Goal: Complete application form

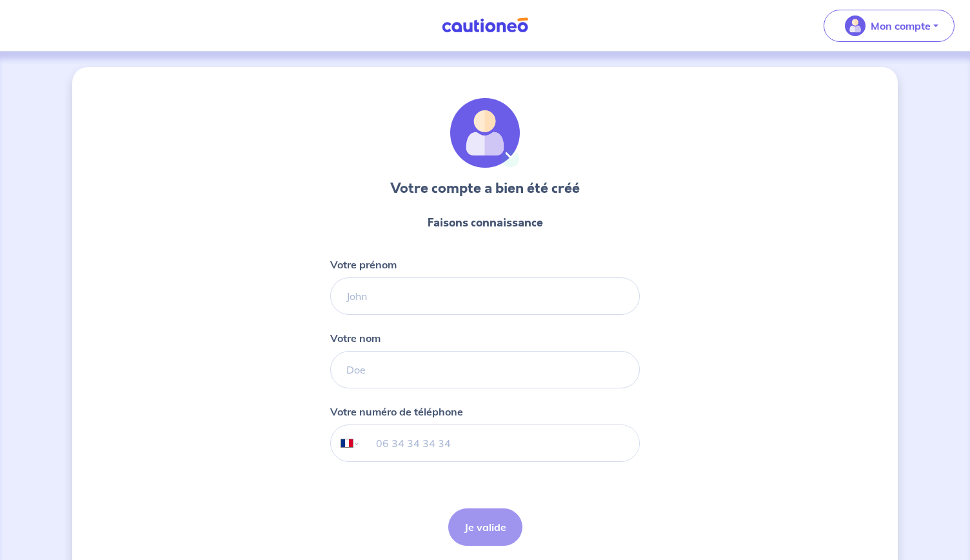
select select "FR"
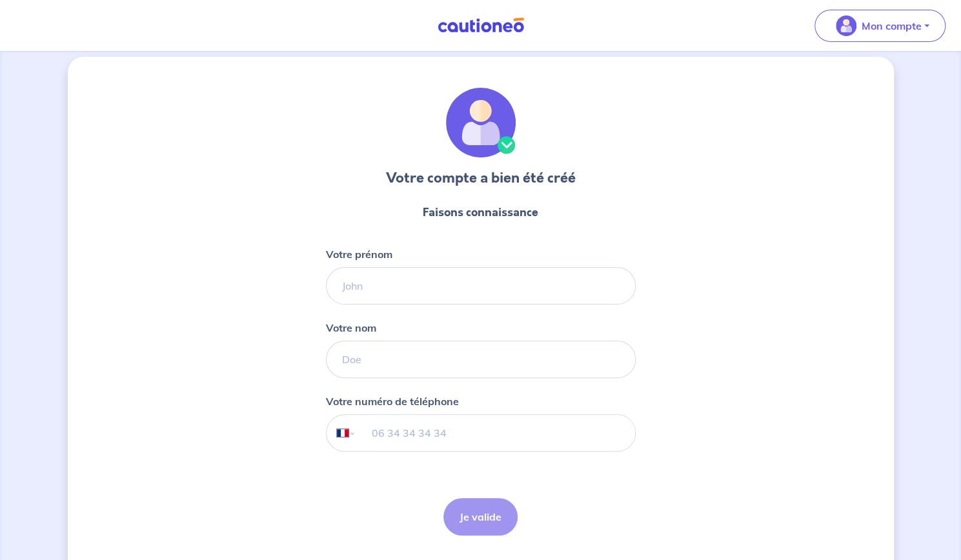
scroll to position [11, 0]
click at [400, 292] on input "Votre prénom" at bounding box center [481, 284] width 310 height 37
drag, startPoint x: 433, startPoint y: 283, endPoint x: 381, endPoint y: 288, distance: 51.9
click at [381, 288] on input "Anchatayoussouf" at bounding box center [481, 284] width 310 height 37
type input "Anchata"
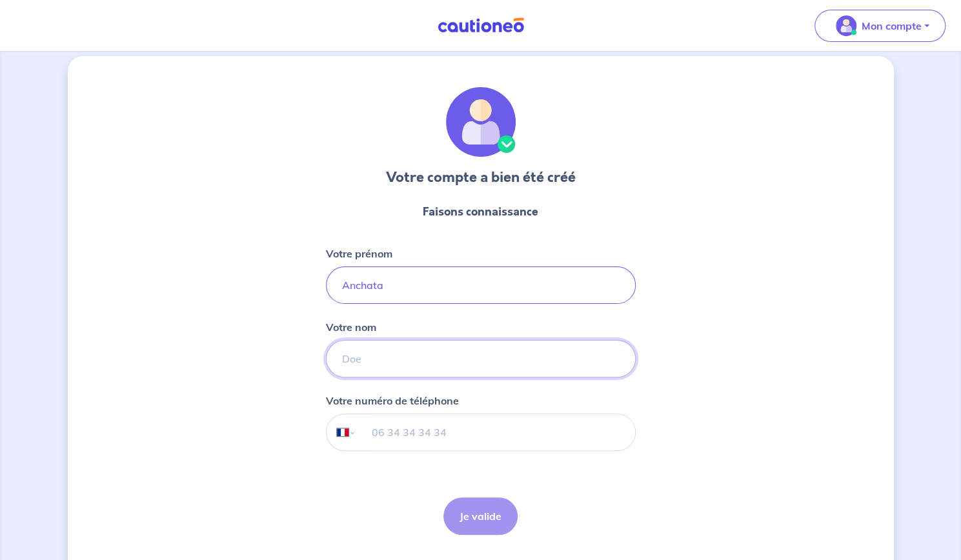
click at [390, 352] on input "Votre nom" at bounding box center [481, 358] width 310 height 37
type input "YOUSSOUF"
click at [408, 427] on input "tel" at bounding box center [495, 432] width 279 height 36
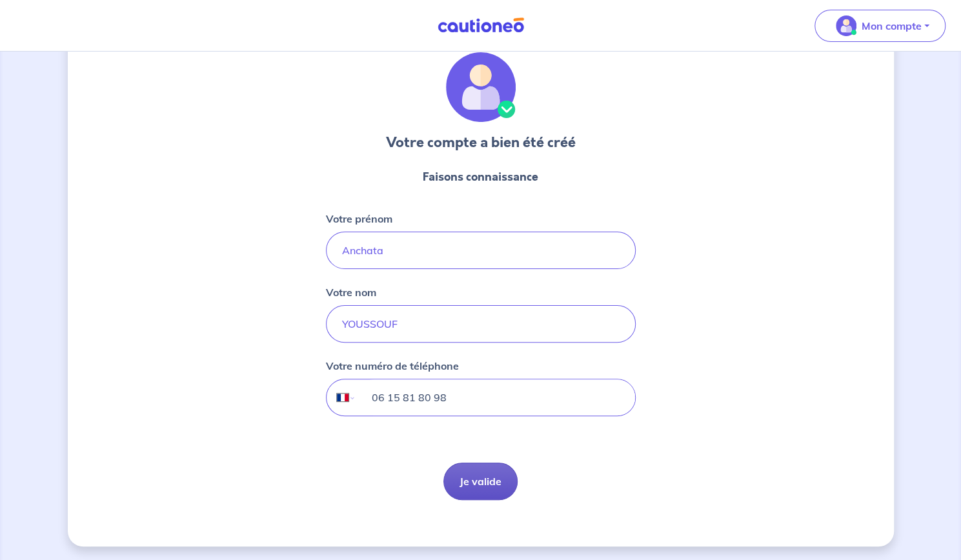
type input "06 15 81 80 98"
click at [492, 477] on button "Je valide" at bounding box center [480, 481] width 74 height 37
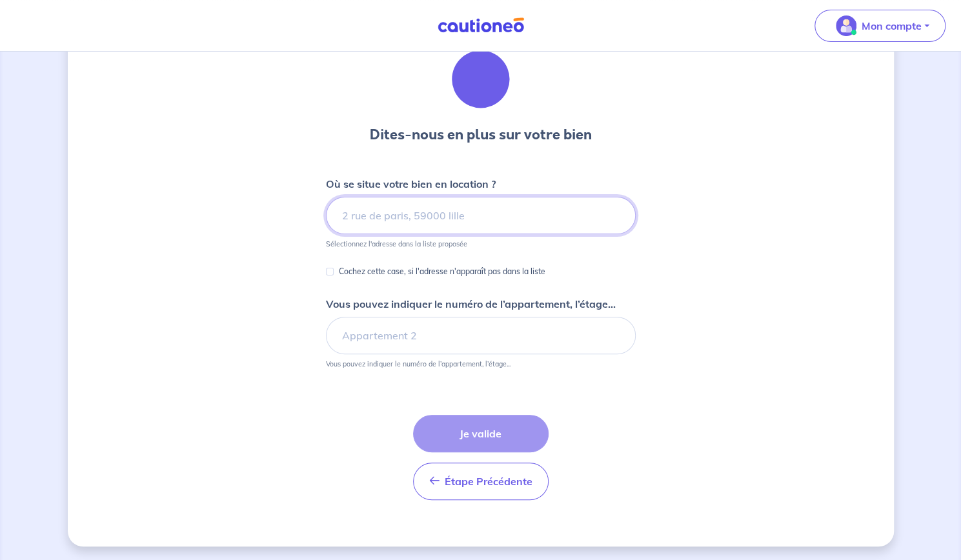
scroll to position [51, 0]
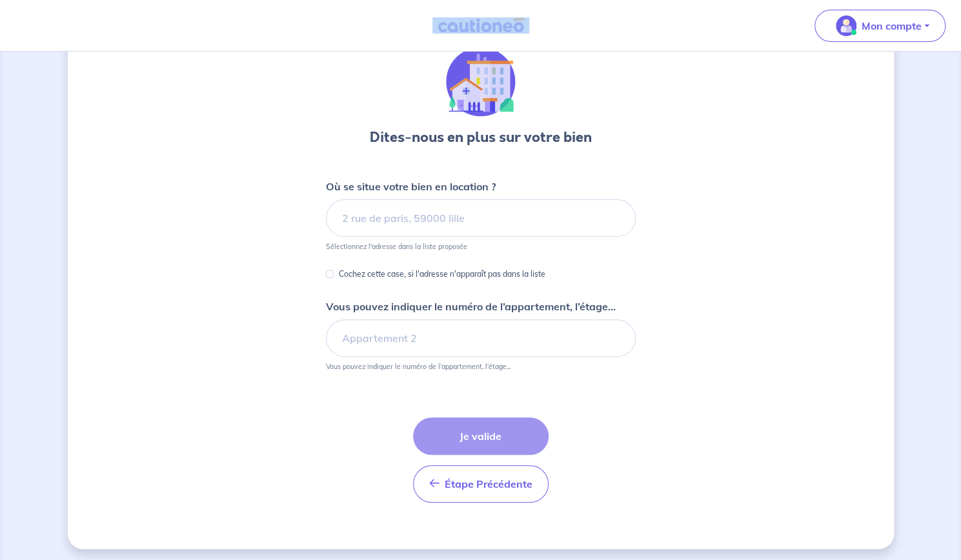
drag, startPoint x: 546, startPoint y: 28, endPoint x: 432, endPoint y: 14, distance: 115.1
click at [432, 14] on nav "Mon compte Me déconnecter" at bounding box center [480, 26] width 961 height 52
copy img
